Goal: Task Accomplishment & Management: Manage account settings

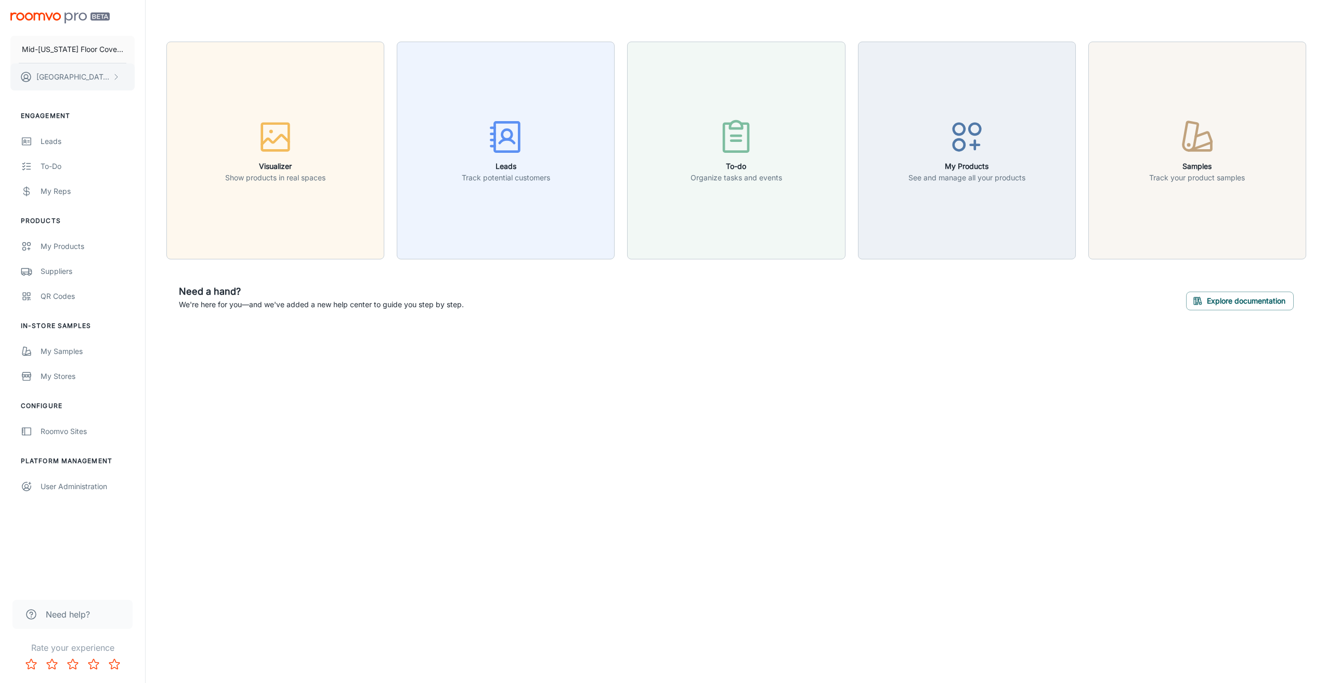
click at [70, 77] on p "[PERSON_NAME]" at bounding box center [72, 76] width 73 height 11
click at [162, 75] on li "User Profile" at bounding box center [163, 77] width 56 height 18
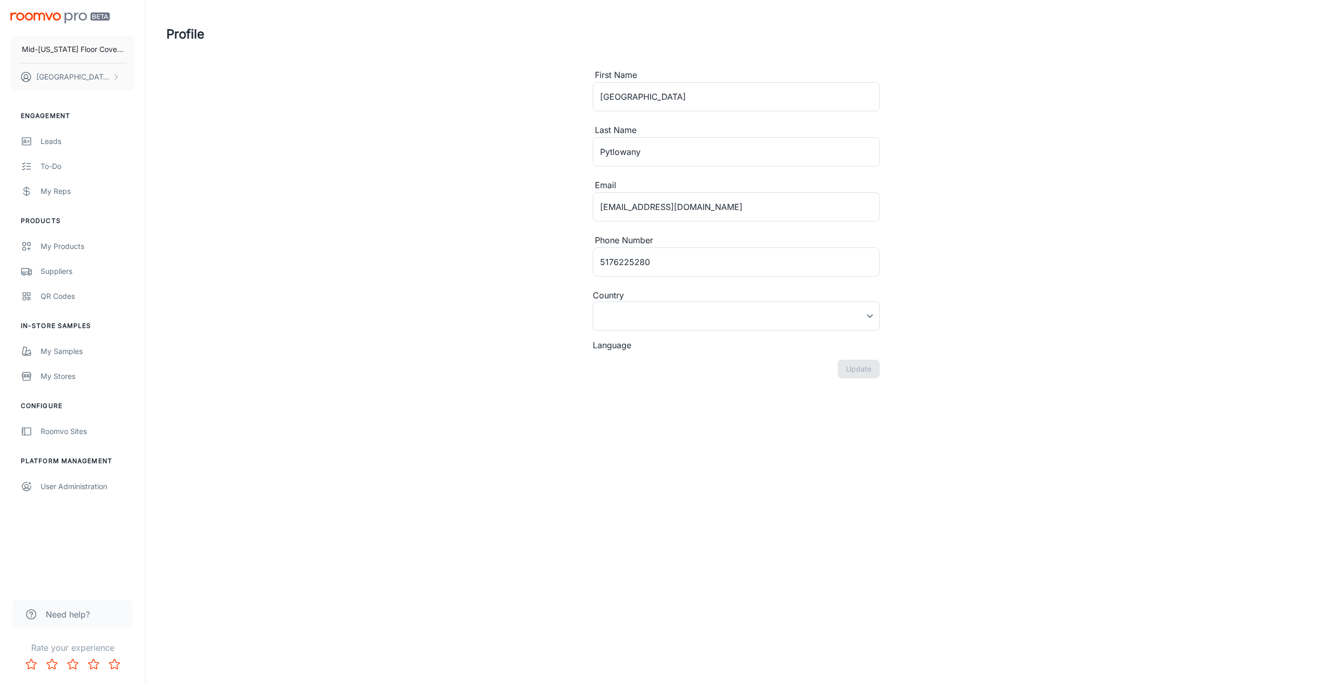
type input "[GEOGRAPHIC_DATA]"
click at [53, 358] on link "My Samples" at bounding box center [72, 351] width 145 height 25
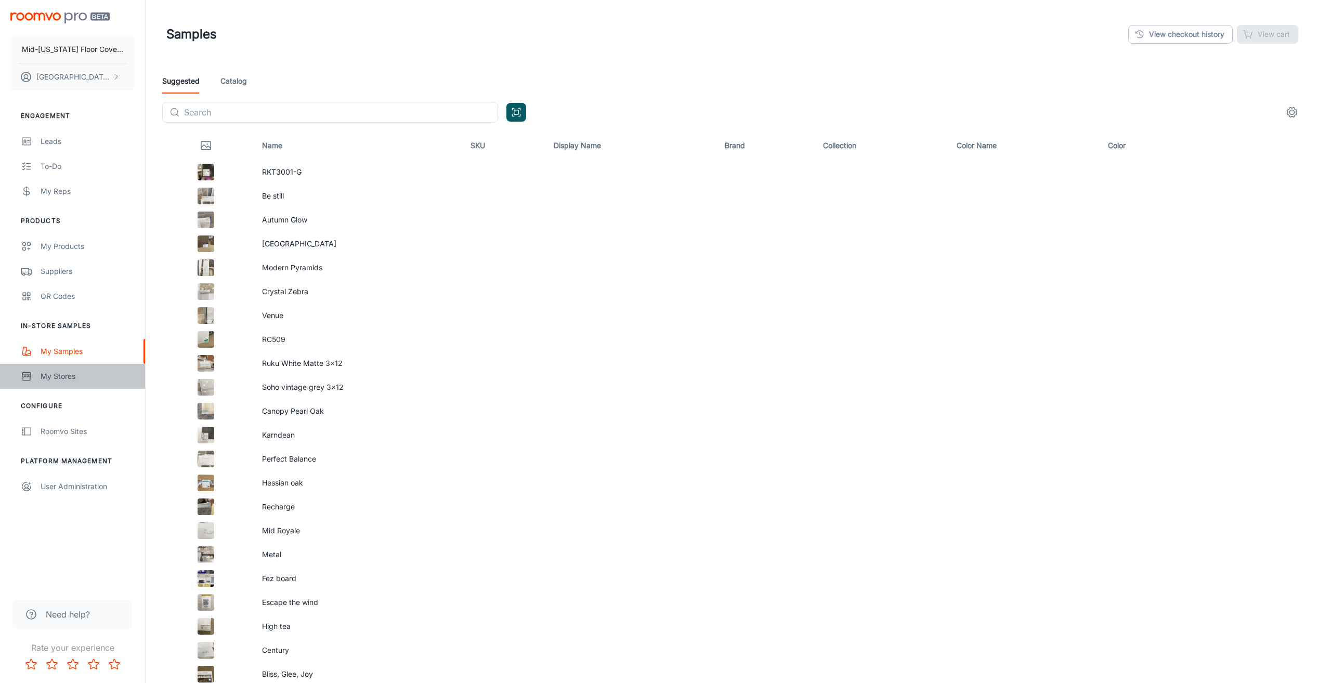
click at [54, 380] on div "My Stores" at bounding box center [88, 376] width 94 height 11
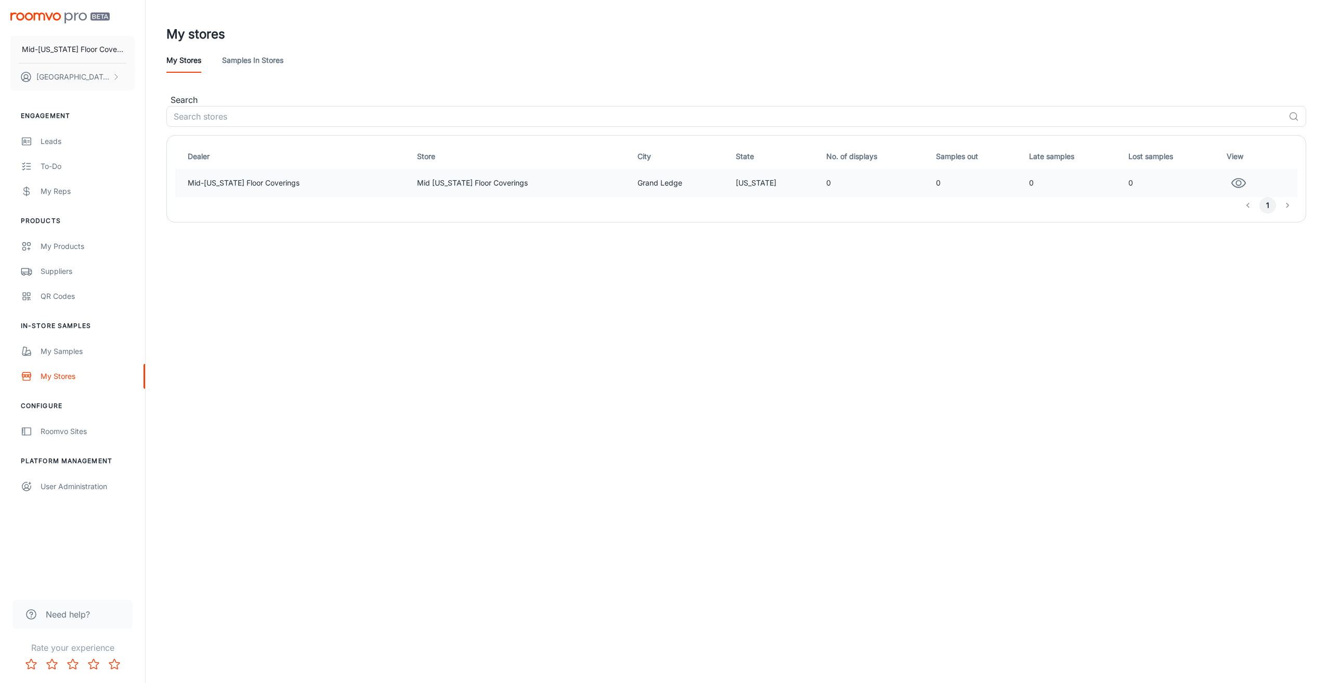
click at [501, 189] on td "Mid [US_STATE] Floor Coverings" at bounding box center [523, 183] width 220 height 28
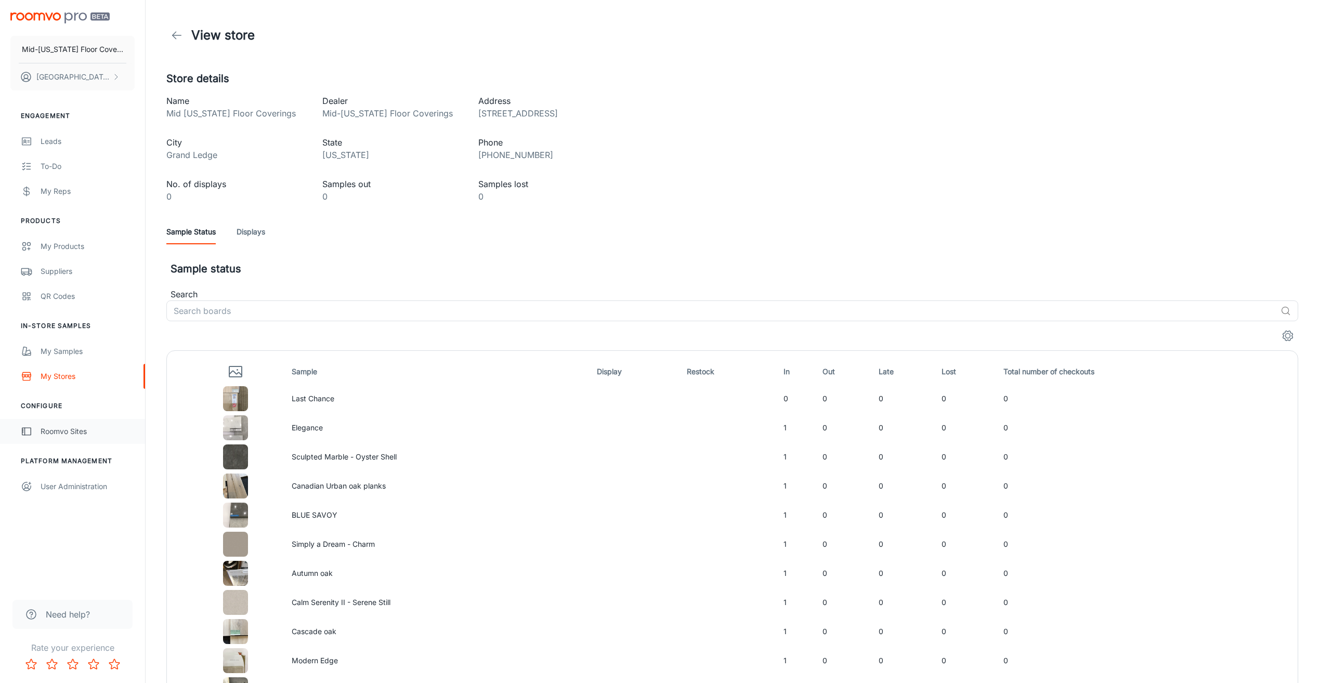
click at [82, 431] on div "Roomvo Sites" at bounding box center [88, 431] width 94 height 11
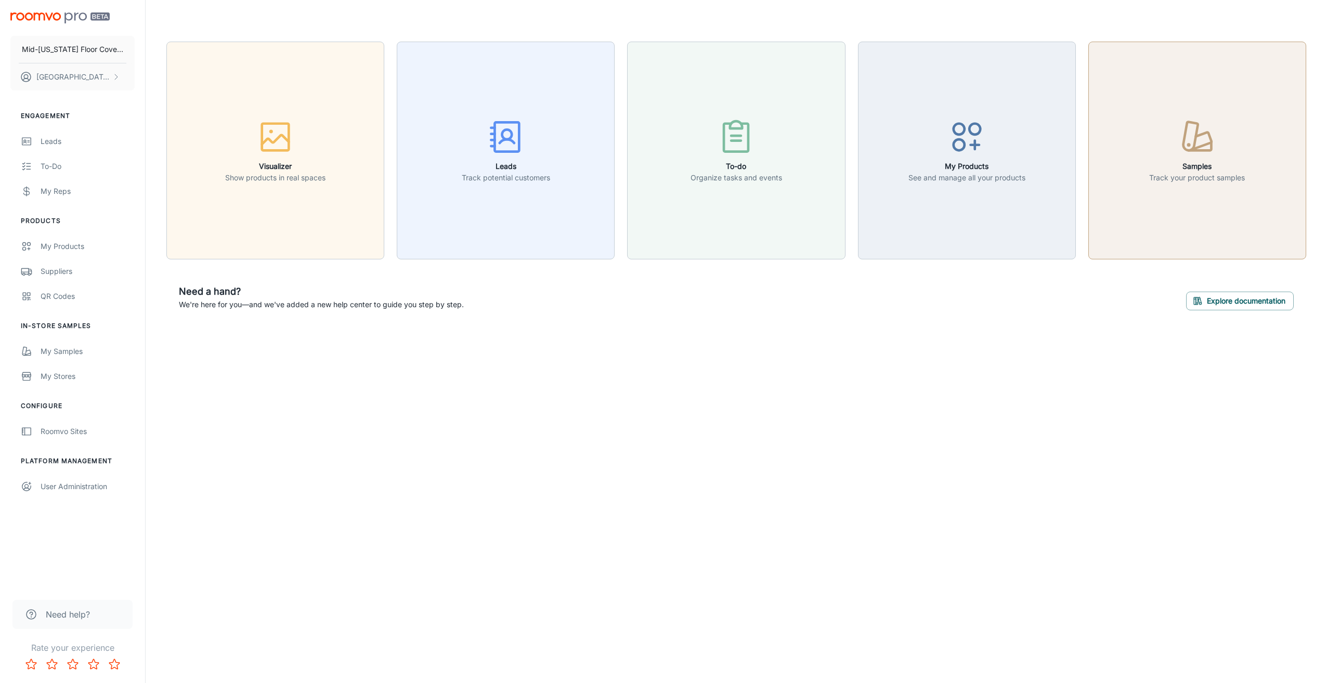
click at [1166, 144] on div "button" at bounding box center [1197, 139] width 96 height 43
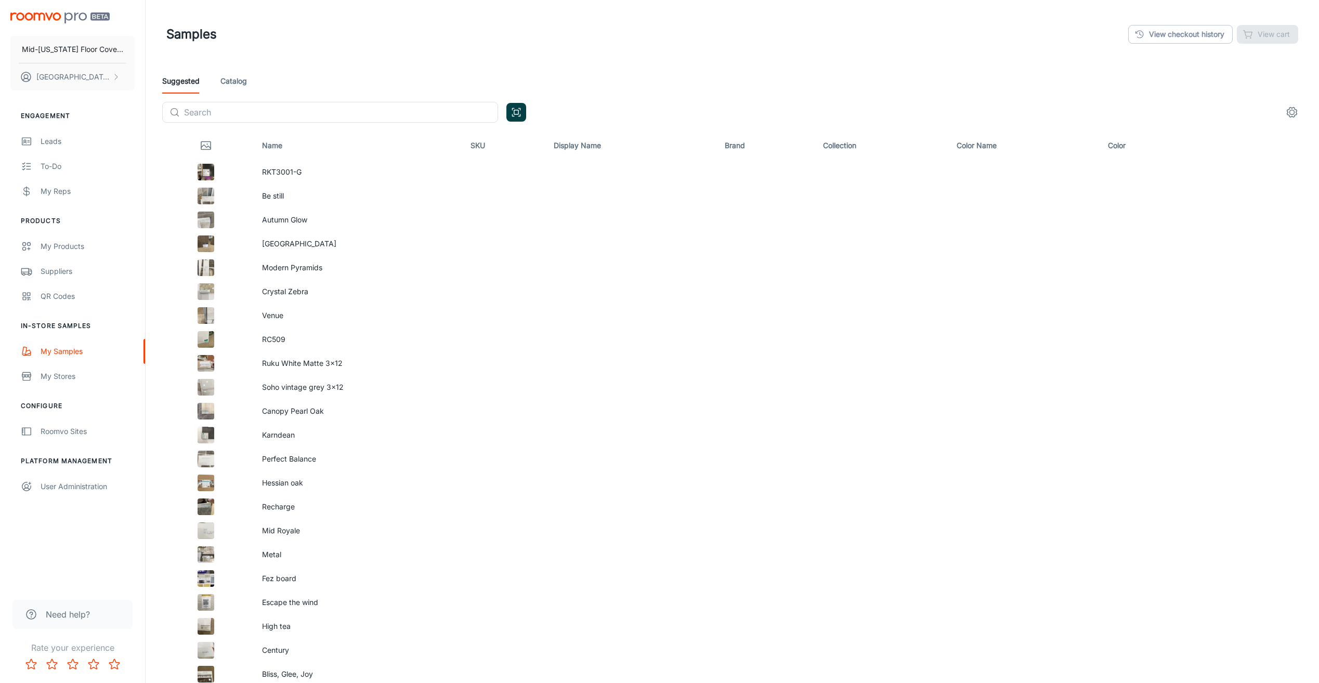
click at [523, 115] on button "Open QR code scanner" at bounding box center [516, 112] width 20 height 19
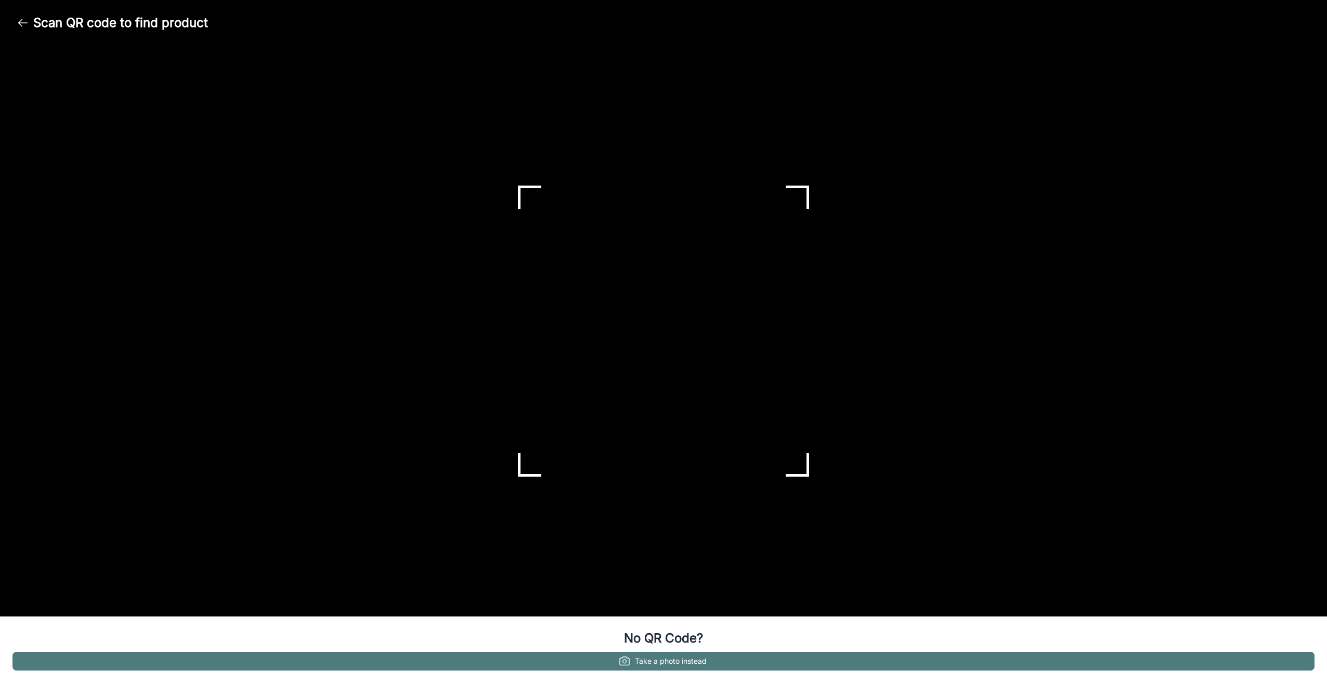
click at [692, 659] on button "Take a photo instead" at bounding box center [663, 661] width 1302 height 19
